Goal: Task Accomplishment & Management: Manage account settings

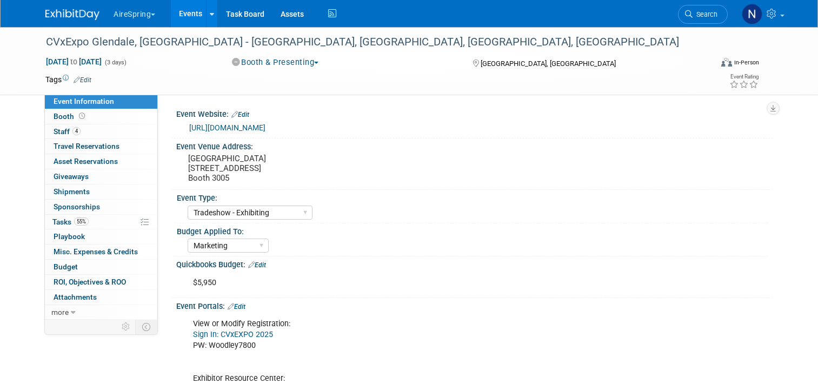
select select "Tradeshow - Exhibiting"
select select "Marketing"
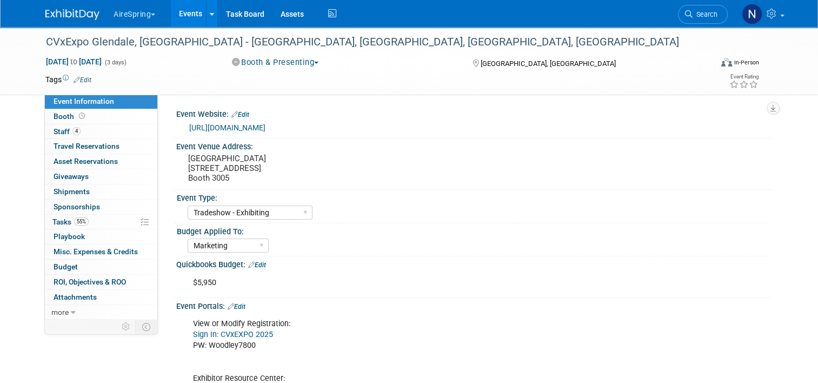
click at [178, 9] on link "Events" at bounding box center [190, 13] width 39 height 27
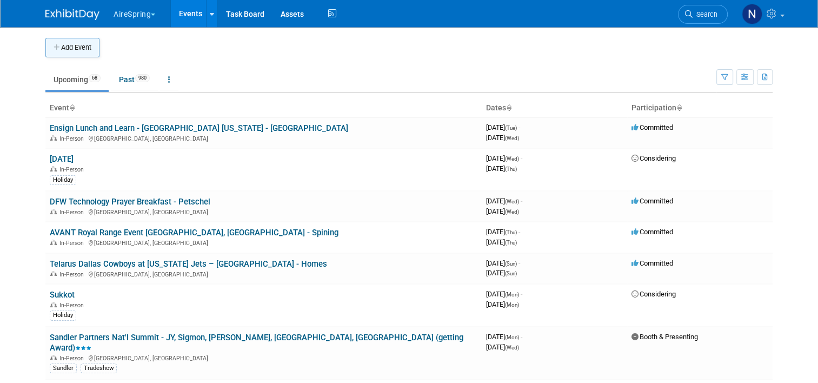
click at [63, 38] on button "Add Event" at bounding box center [72, 47] width 54 height 19
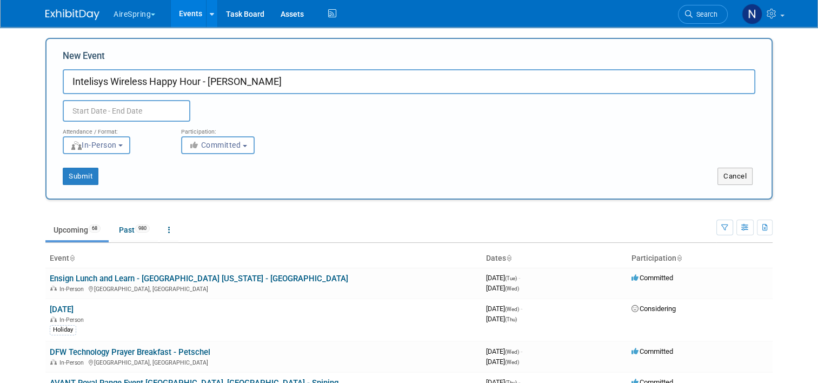
type input "Intelisys Wireless Happy Hour - [PERSON_NAME]"
click at [169, 104] on input "text" at bounding box center [127, 111] width 128 height 22
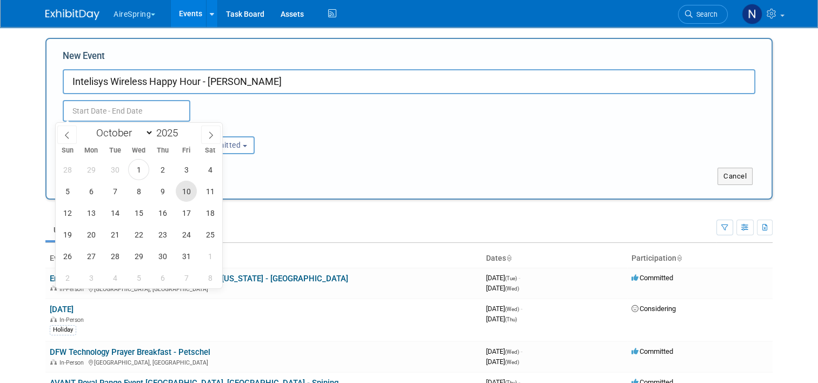
click at [186, 192] on span "10" at bounding box center [186, 191] width 21 height 21
type input "Oct 10, 2025 to Oct 10, 2025"
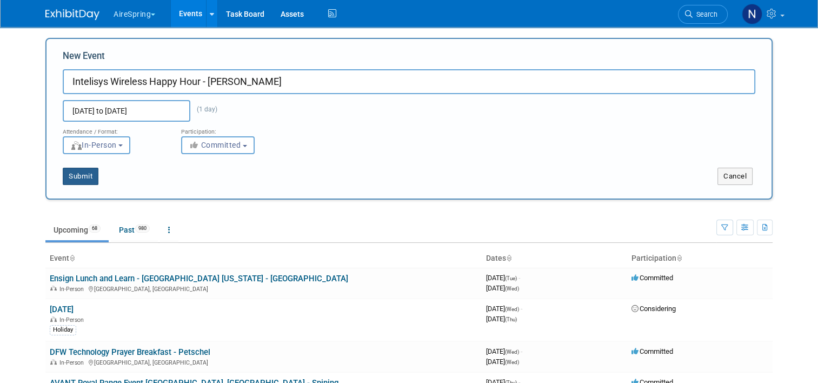
click at [63, 175] on button "Submit" at bounding box center [81, 176] width 36 height 17
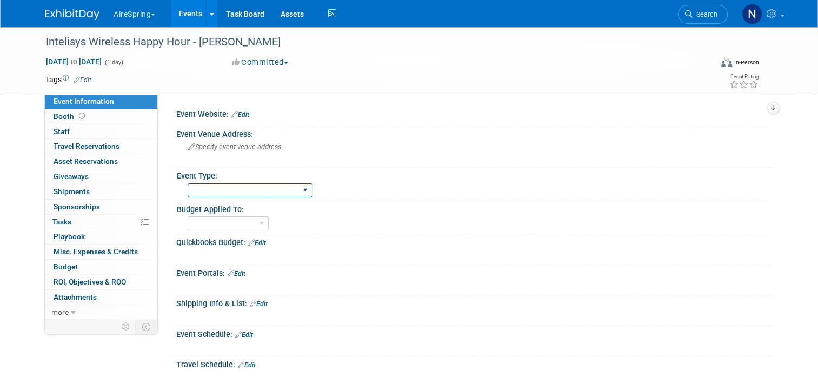
click at [219, 190] on select "AireSpring Event AireSpring Internal Partner Event Training Tradeshow - Exhibit…" at bounding box center [250, 190] width 125 height 15
select select "Partner Event"
click at [188, 183] on select "AireSpring Event AireSpring Internal Partner Event Training Tradeshow - Exhibit…" at bounding box center [250, 190] width 125 height 15
click at [223, 223] on select "Marketing Sales Operations Customer" at bounding box center [228, 223] width 81 height 15
select select "Sales"
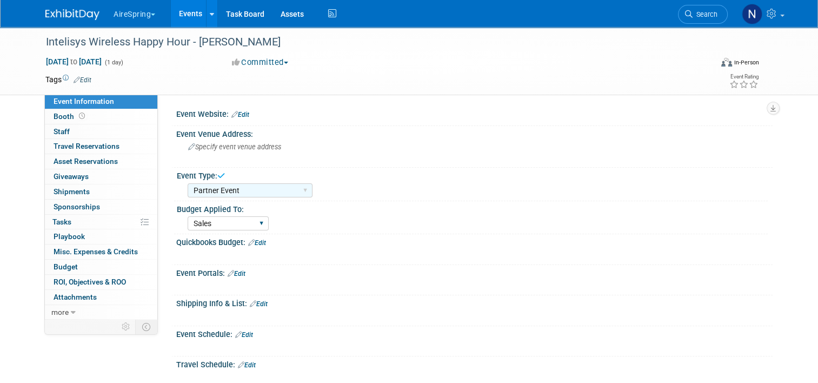
click at [188, 216] on select "Marketing Sales Operations Customer" at bounding box center [228, 223] width 81 height 15
click at [255, 243] on link "Edit" at bounding box center [257, 243] width 18 height 8
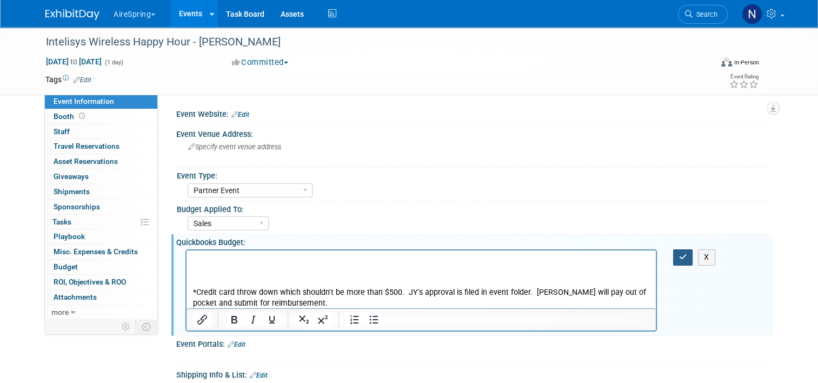
drag, startPoint x: 694, startPoint y: 257, endPoint x: 387, endPoint y: 17, distance: 390.1
click at [693, 257] on button "button" at bounding box center [683, 257] width 20 height 16
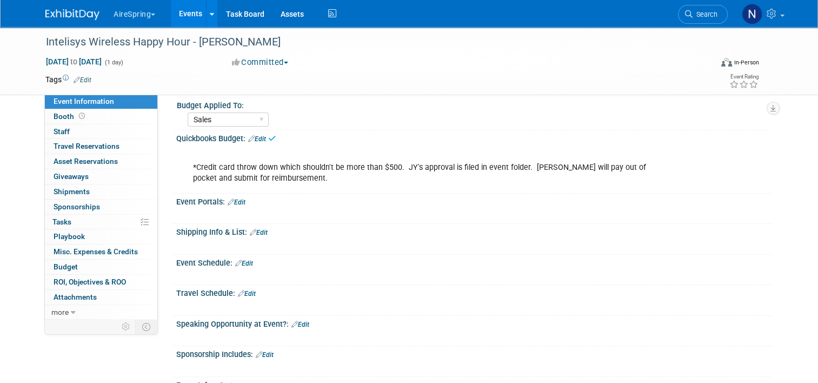
scroll to position [108, 0]
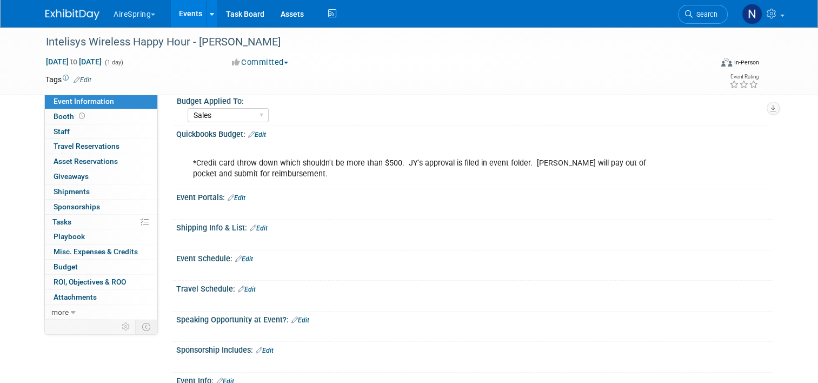
click at [242, 296] on div at bounding box center [420, 301] width 471 height 11
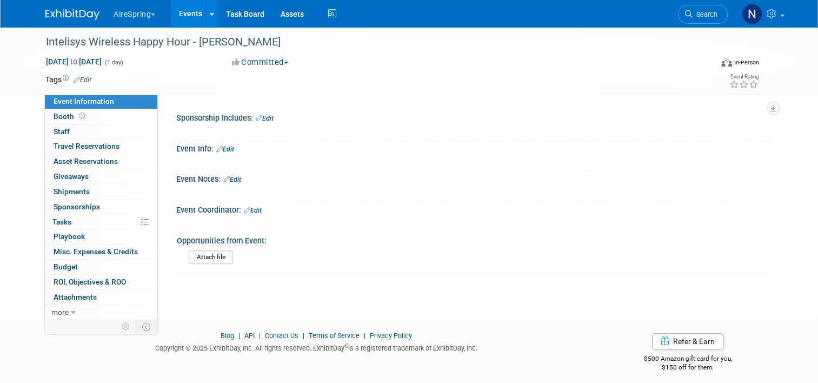
scroll to position [343, 0]
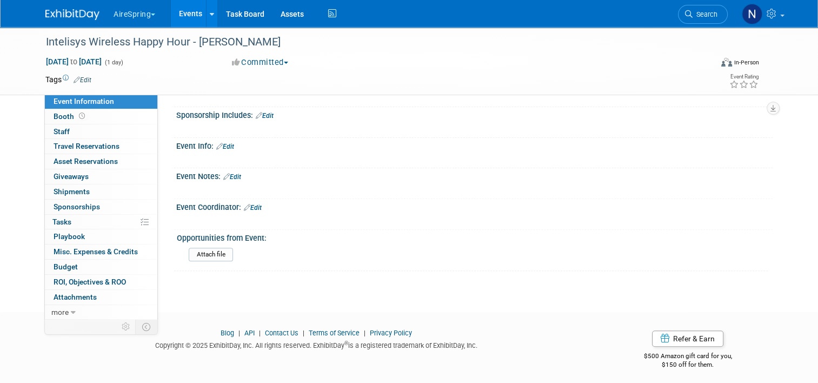
click at [250, 199] on div "Event Coordinator: Edit" at bounding box center [474, 206] width 596 height 14
click at [251, 204] on link "Edit" at bounding box center [253, 208] width 18 height 8
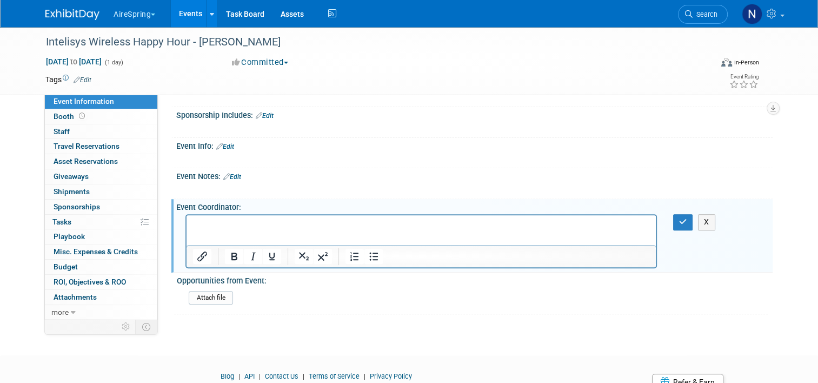
scroll to position [0, 0]
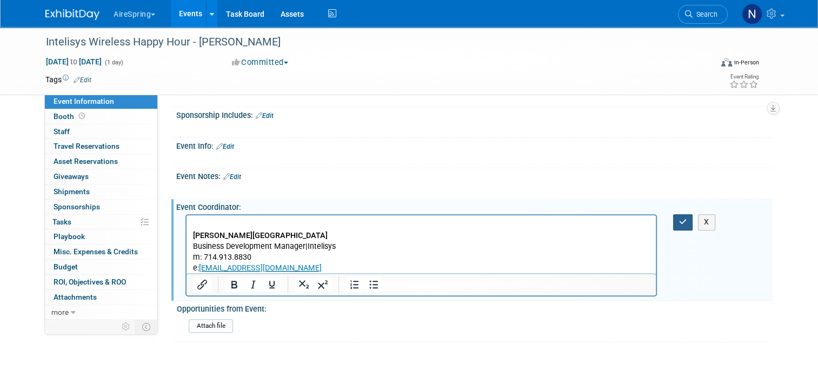
click at [687, 219] on icon "button" at bounding box center [683, 222] width 8 height 8
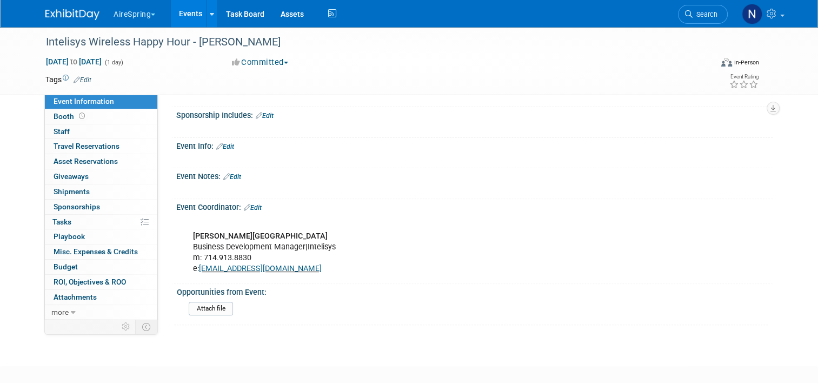
click at [219, 143] on link "Edit" at bounding box center [225, 147] width 18 height 8
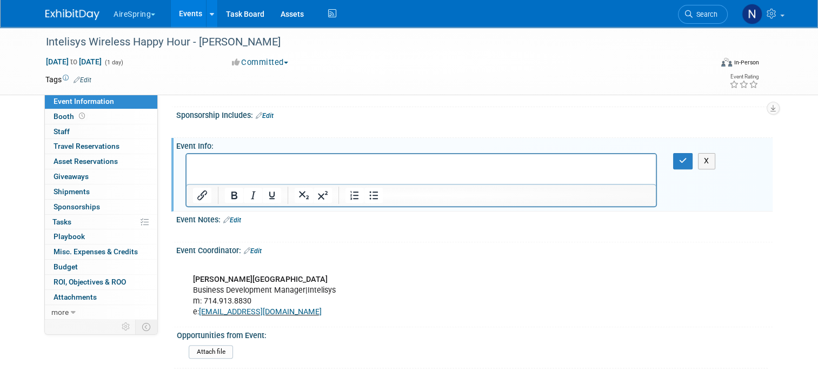
click at [374, 354] on div "Attach file" at bounding box center [476, 353] width 575 height 17
click at [272, 166] on p "Rich Text Area. Press ALT-0 for help." at bounding box center [421, 163] width 457 height 11
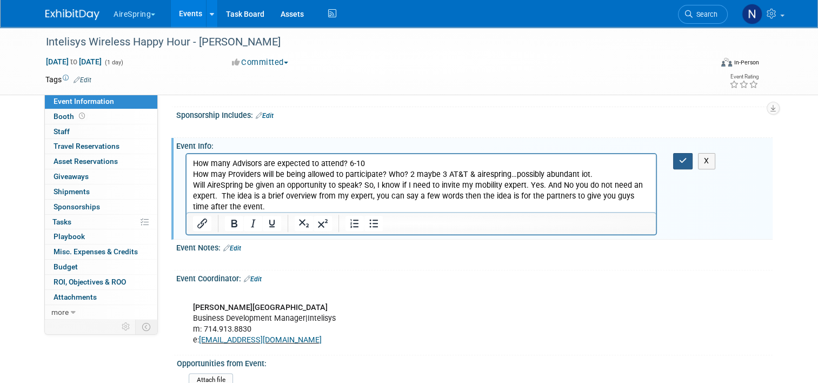
click at [683, 153] on button "button" at bounding box center [683, 161] width 20 height 16
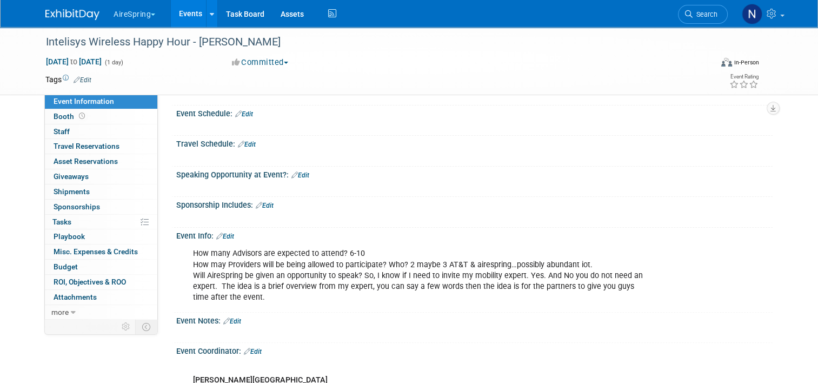
scroll to position [181, 0]
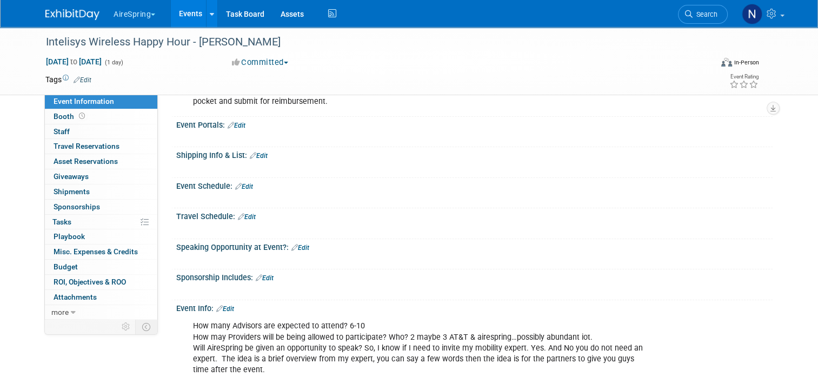
click at [245, 183] on link "Edit" at bounding box center [244, 187] width 18 height 8
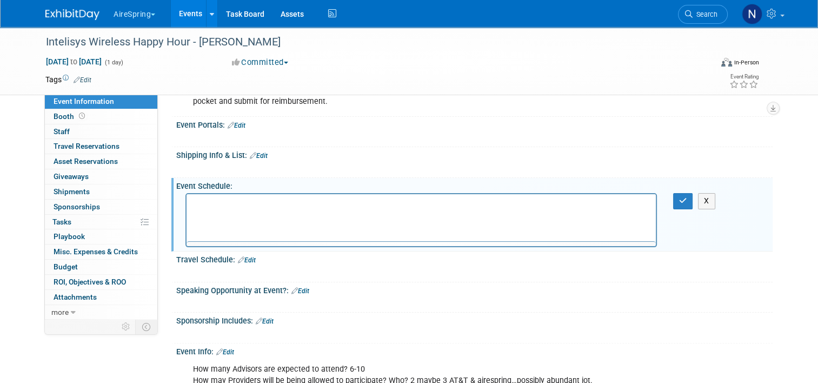
scroll to position [0, 0]
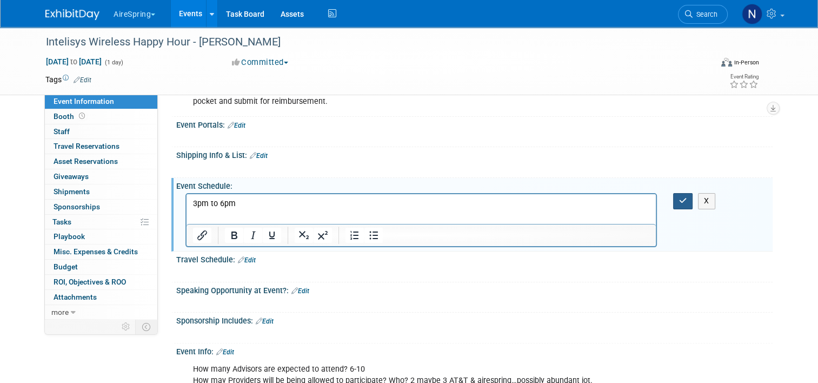
click at [687, 200] on icon "button" at bounding box center [683, 201] width 8 height 8
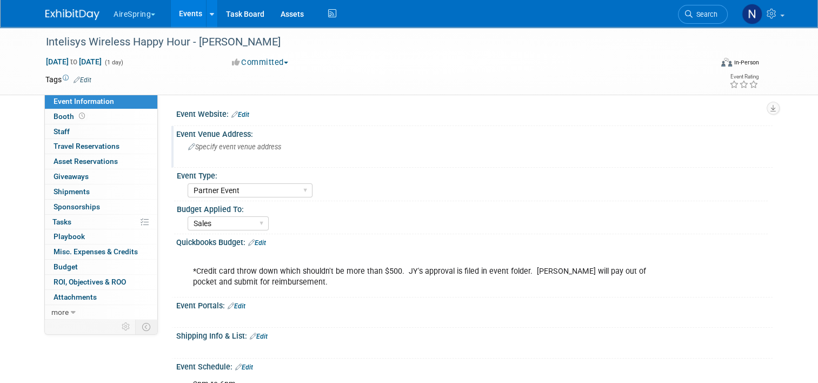
click at [203, 154] on div "Specify event venue address" at bounding box center [300, 150] width 232 height 25
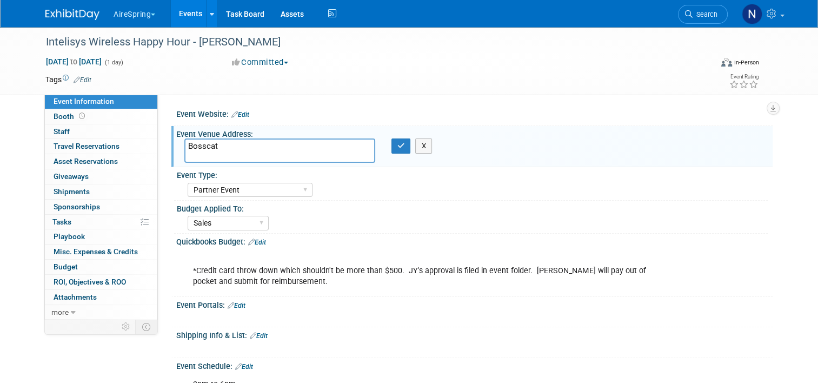
paste textarea "18169 Von Karman Ave, Irvine, CA 92612"
type textarea "Bosscat 18169 Von Karman Ave, Irvine, CA 92612"
click at [393, 145] on button "button" at bounding box center [400, 145] width 19 height 15
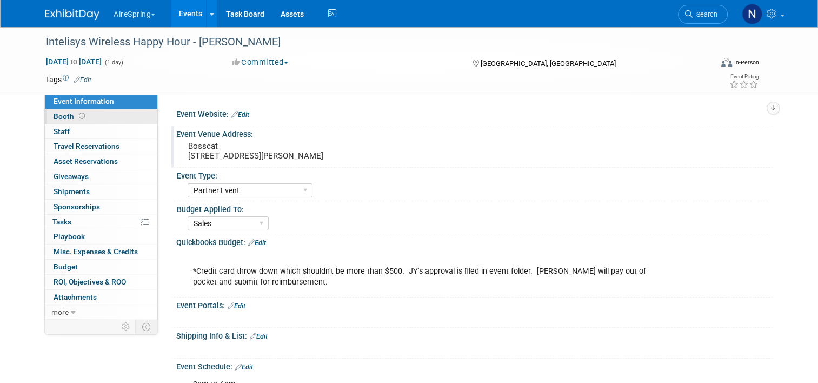
click at [56, 114] on span "Booth" at bounding box center [71, 116] width 34 height 9
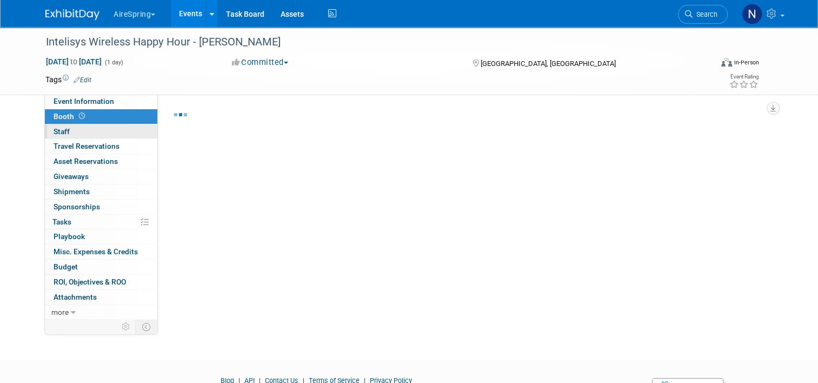
click at [55, 129] on span "Staff 0" at bounding box center [62, 131] width 16 height 9
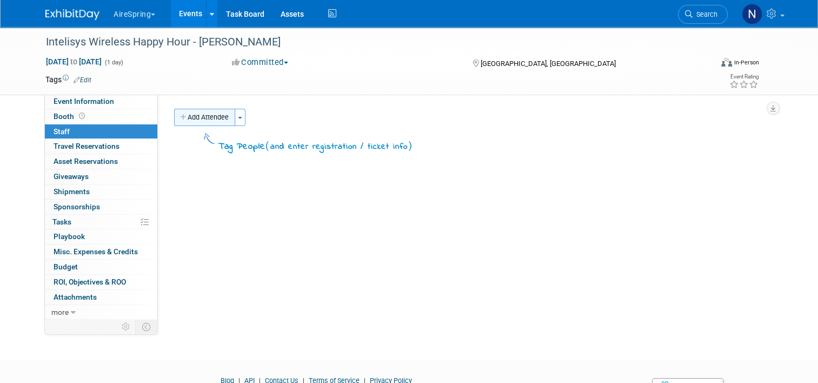
click at [180, 119] on icon "button" at bounding box center [184, 117] width 8 height 7
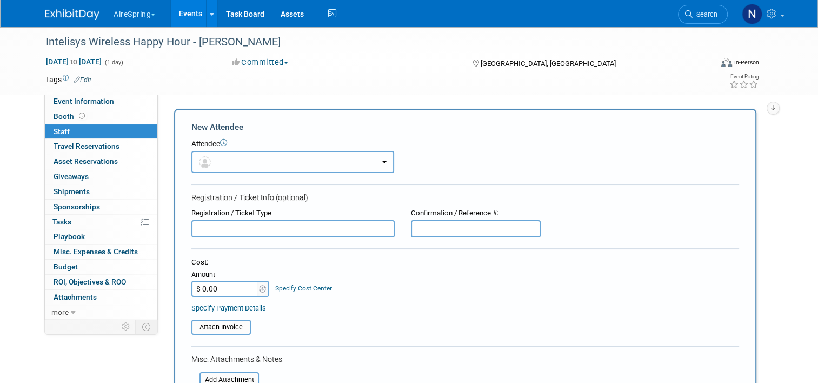
click at [257, 170] on button "button" at bounding box center [292, 162] width 203 height 22
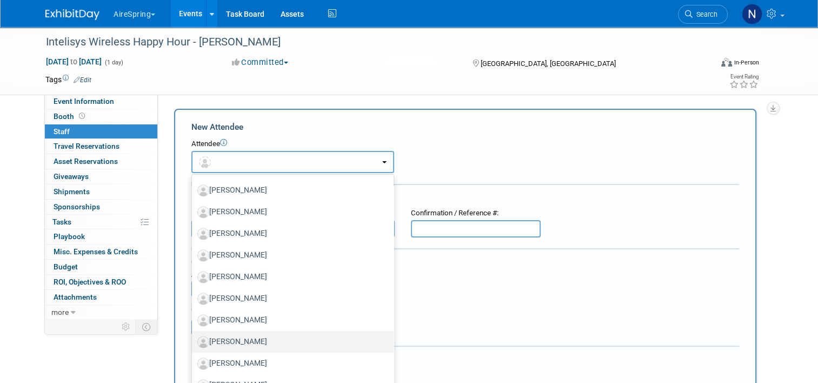
scroll to position [1297, 0]
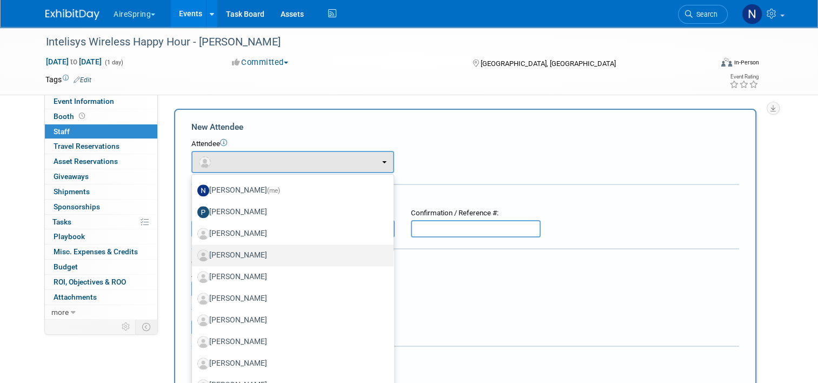
click at [267, 252] on label "Ralph Castillo" at bounding box center [289, 255] width 185 height 17
click at [194, 252] on input "Ralph Castillo" at bounding box center [189, 253] width 7 height 7
select select "5401e03a-01c1-4be7-9178-18032f451f61"
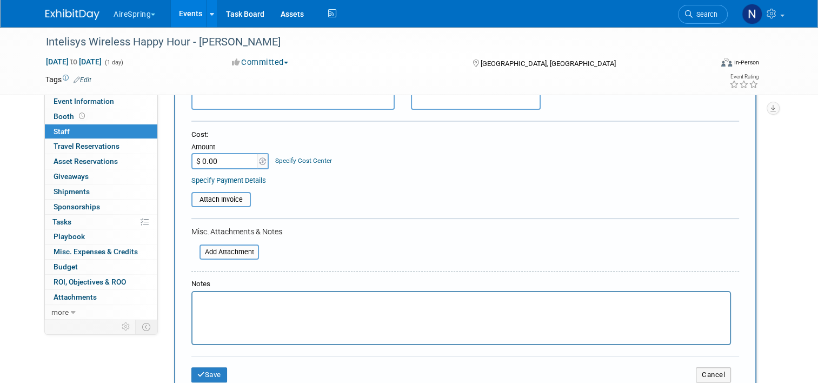
scroll to position [270, 0]
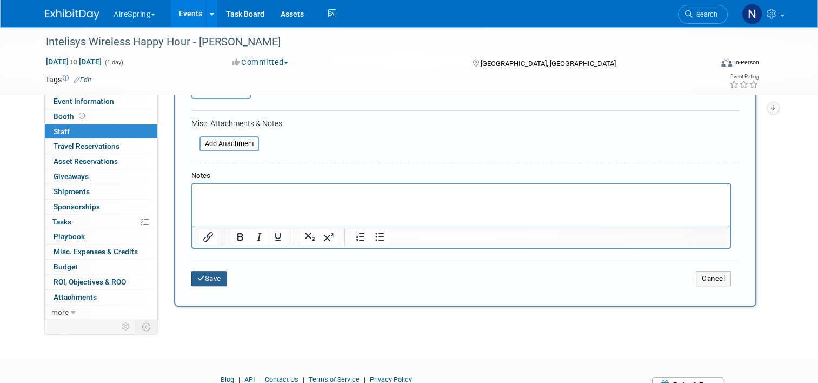
click at [212, 276] on button "Save" at bounding box center [209, 278] width 36 height 15
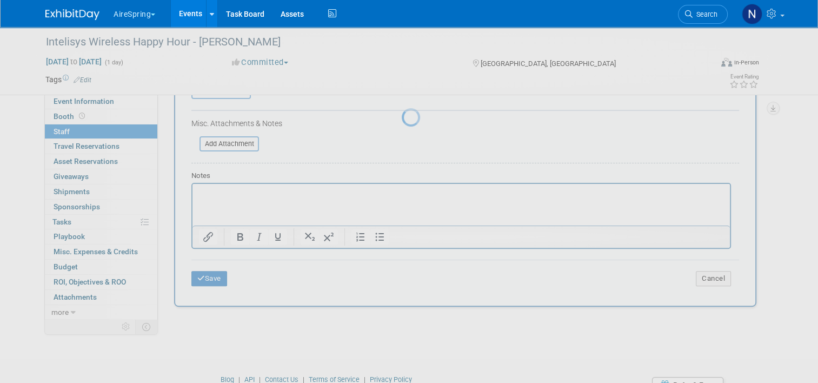
scroll to position [52, 0]
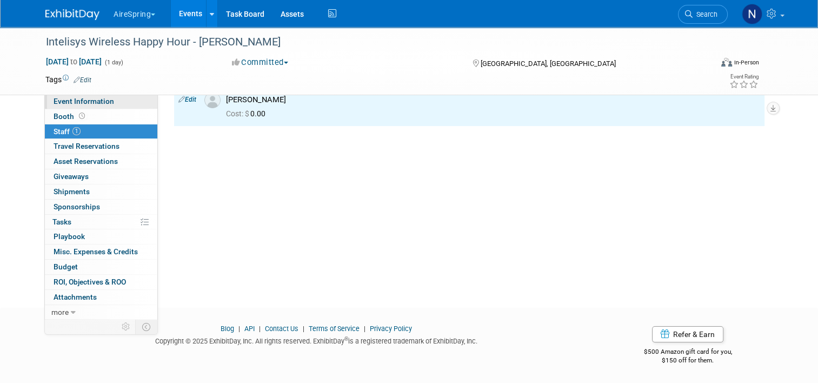
click at [122, 98] on link "Event Information" at bounding box center [101, 101] width 112 height 15
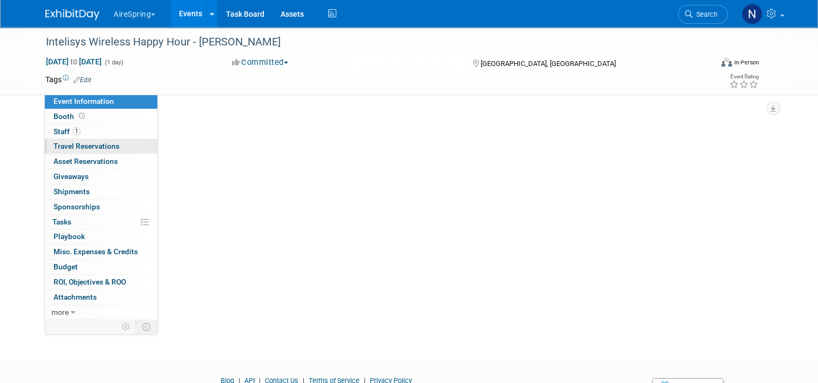
select select "Partner Event"
select select "Sales"
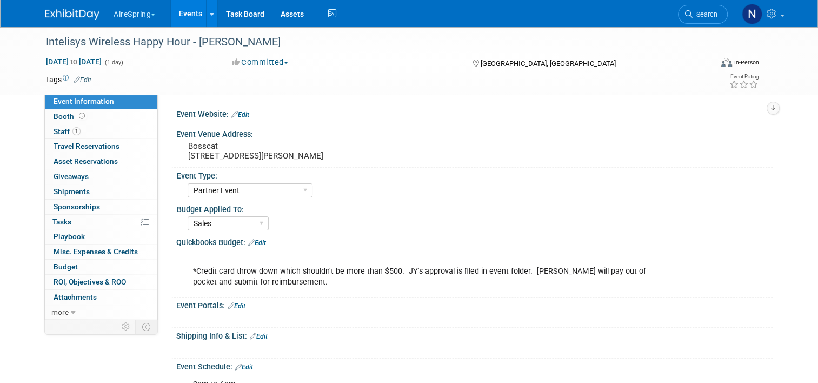
click at [184, 7] on link "Events" at bounding box center [190, 13] width 39 height 27
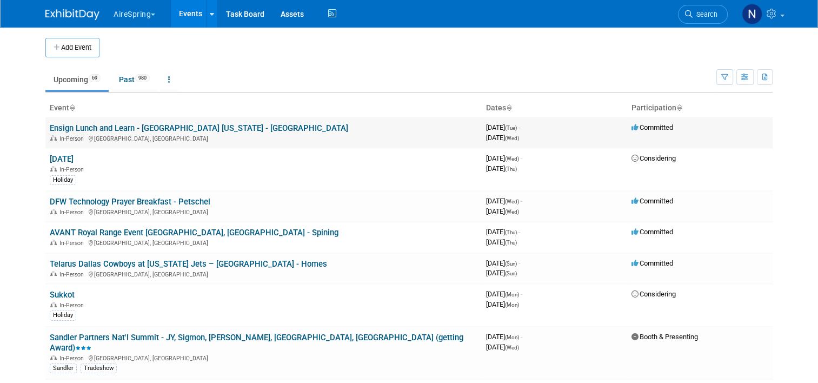
click at [64, 120] on td "Ensign Lunch and Learn - Dallas Texas - Lomond In-Person Dallas, TX" at bounding box center [263, 132] width 436 height 31
click at [64, 124] on link "Ensign Lunch and Learn - [GEOGRAPHIC_DATA] [US_STATE] - [GEOGRAPHIC_DATA]" at bounding box center [199, 128] width 298 height 10
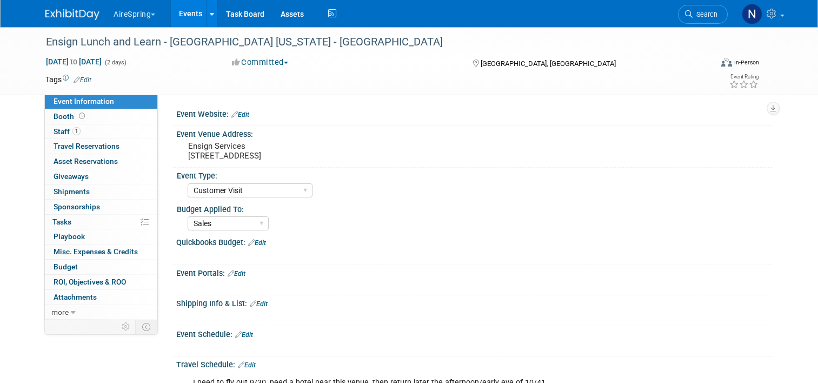
select select "Customer Visit"
select select "Sales"
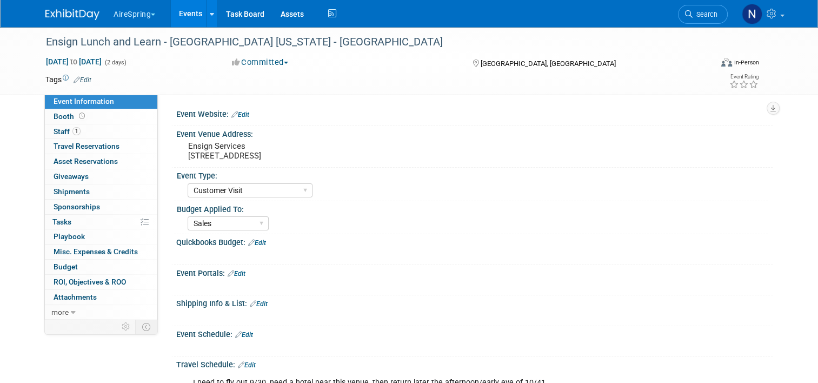
scroll to position [378, 0]
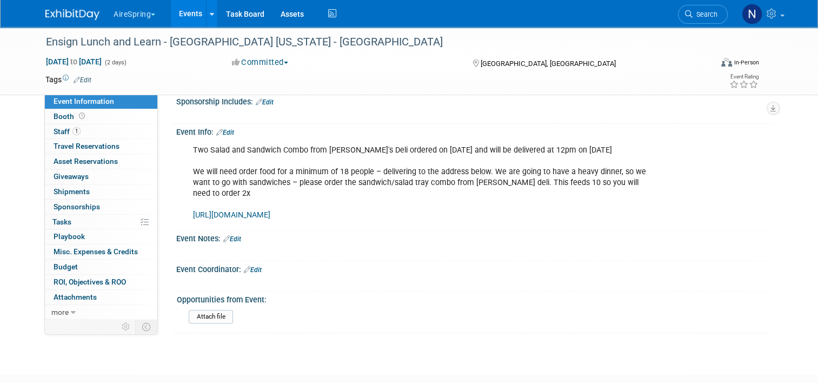
click at [178, 18] on link "Events" at bounding box center [190, 13] width 39 height 27
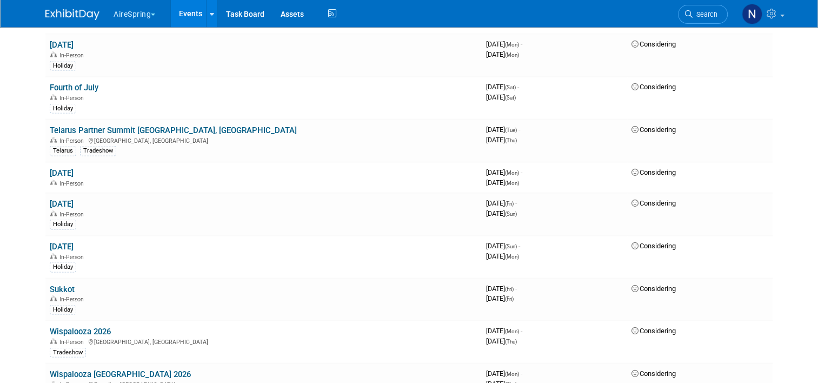
scroll to position [2131, 0]
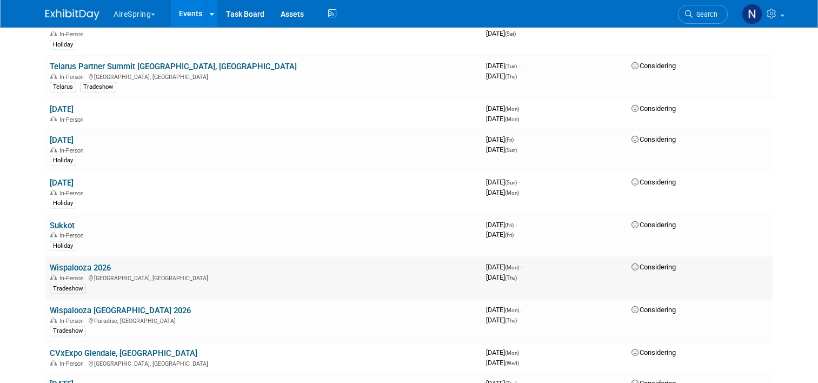
click at [98, 263] on link "Wispalooza 2026" at bounding box center [80, 268] width 61 height 10
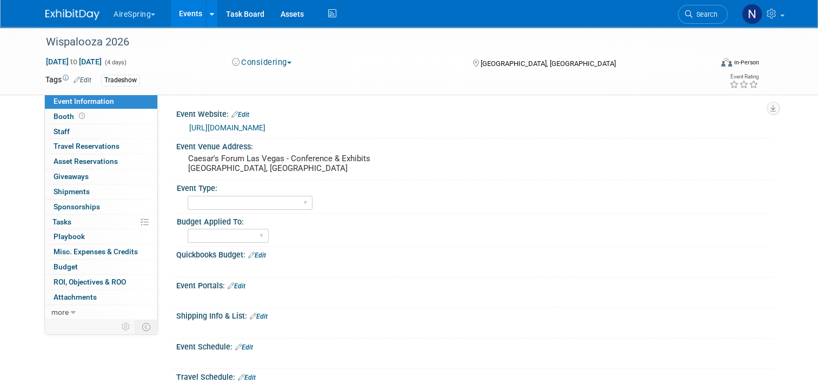
click at [265, 125] on link "[URL][DOMAIN_NAME]" at bounding box center [227, 127] width 76 height 9
click at [90, 309] on link "more" at bounding box center [101, 312] width 112 height 15
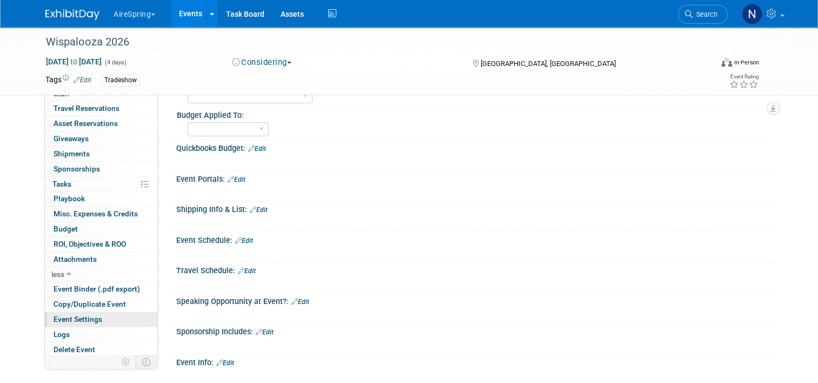
scroll to position [216, 0]
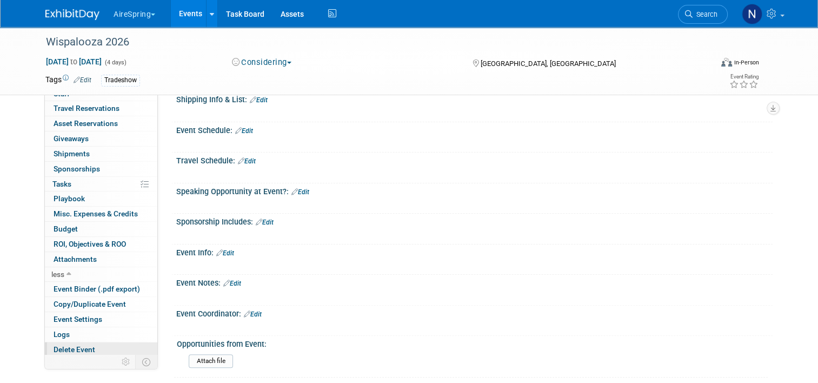
click at [89, 350] on link "Delete Event" at bounding box center [101, 349] width 112 height 15
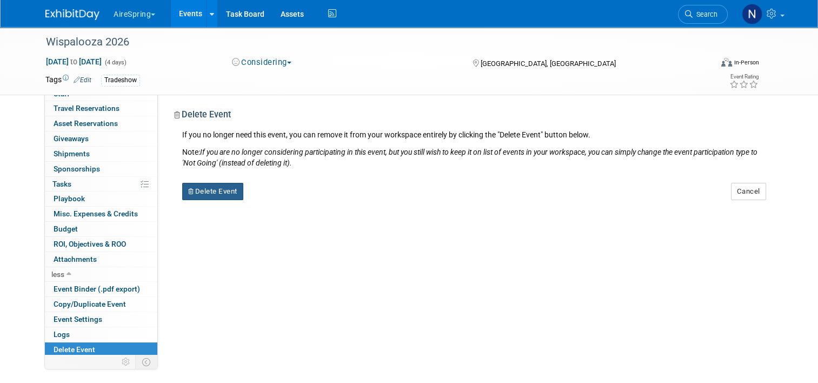
click at [203, 184] on button "Delete Event" at bounding box center [212, 191] width 61 height 17
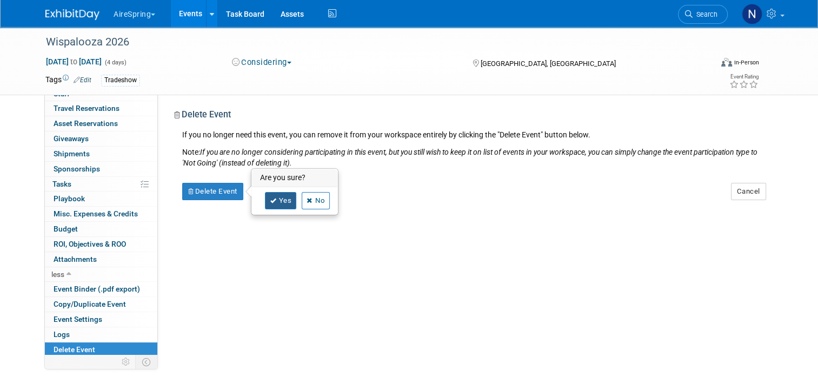
click at [272, 198] on link "Yes" at bounding box center [280, 200] width 31 height 17
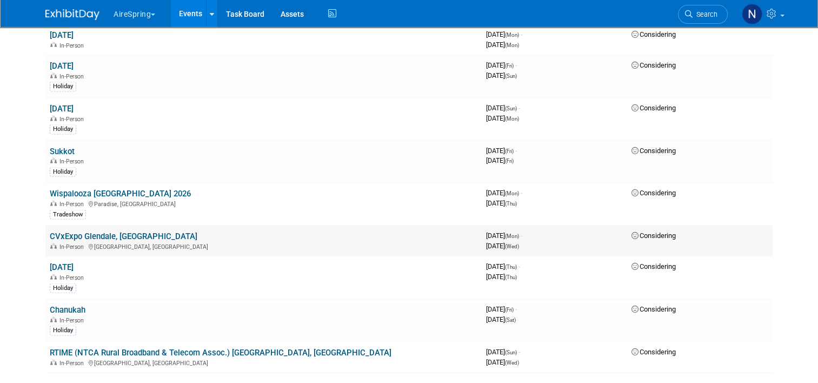
scroll to position [2216, 0]
